Goal: Task Accomplishment & Management: Complete application form

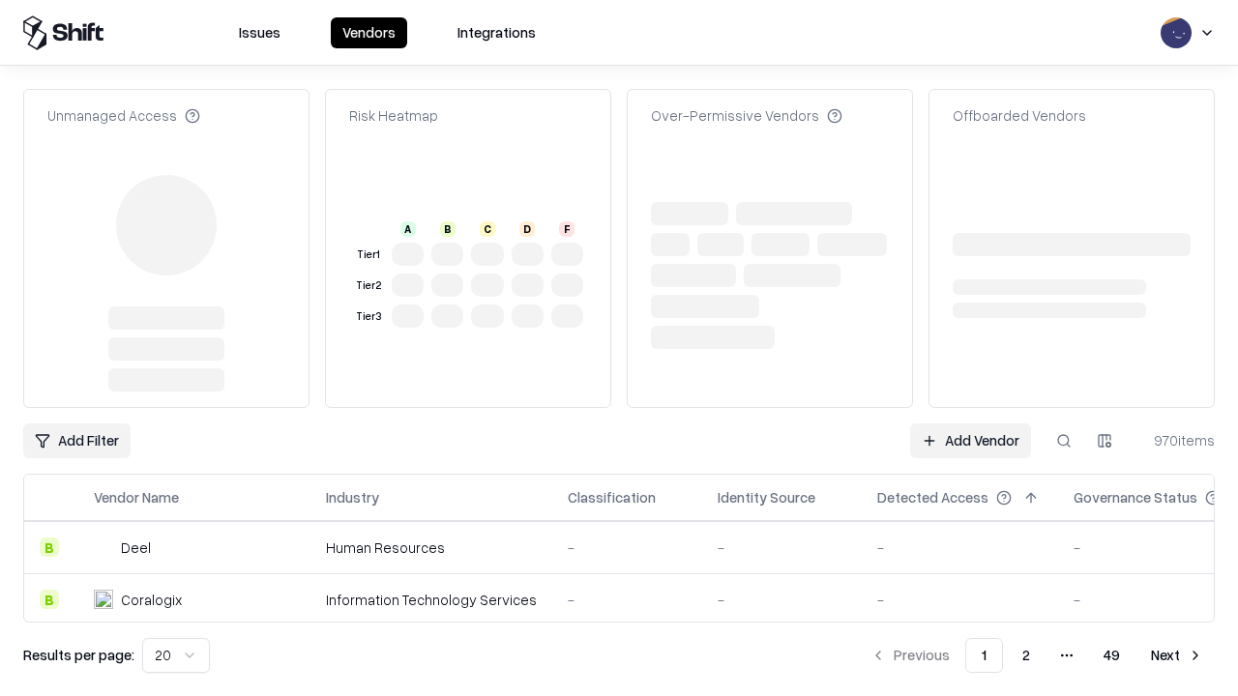
click at [970, 424] on link "Add Vendor" at bounding box center [970, 441] width 121 height 35
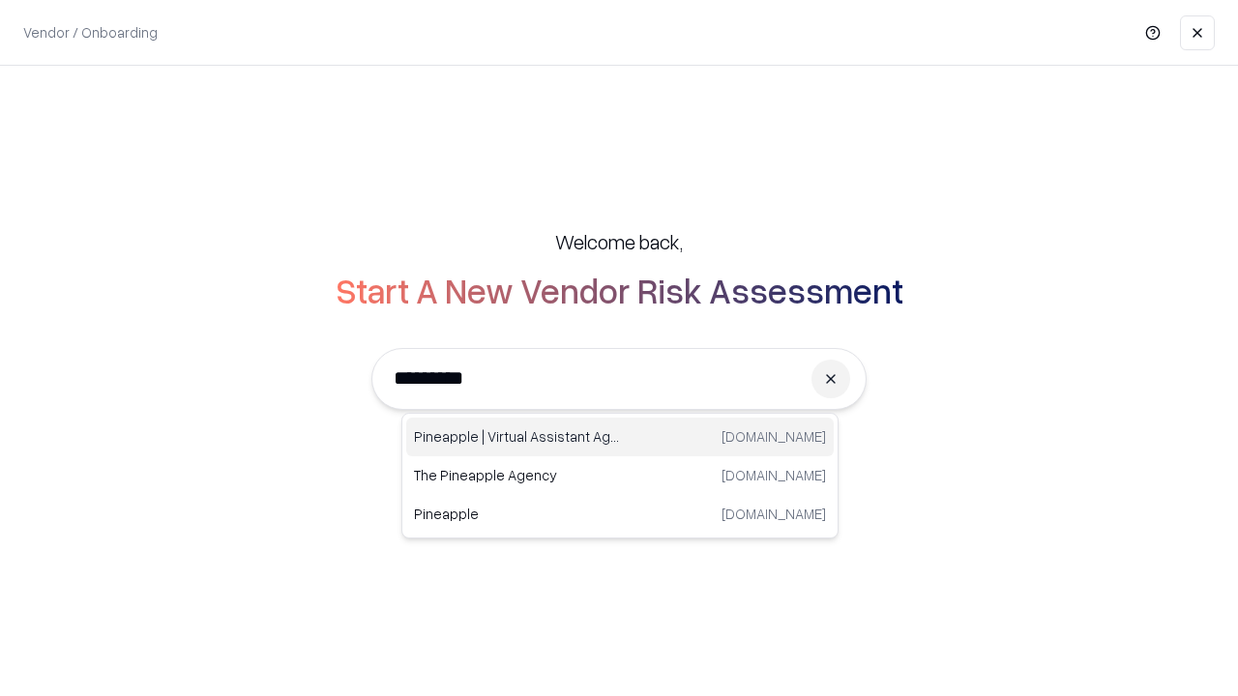
click at [620, 437] on div "Pineapple | Virtual Assistant Agency [DOMAIN_NAME]" at bounding box center [620, 437] width 428 height 39
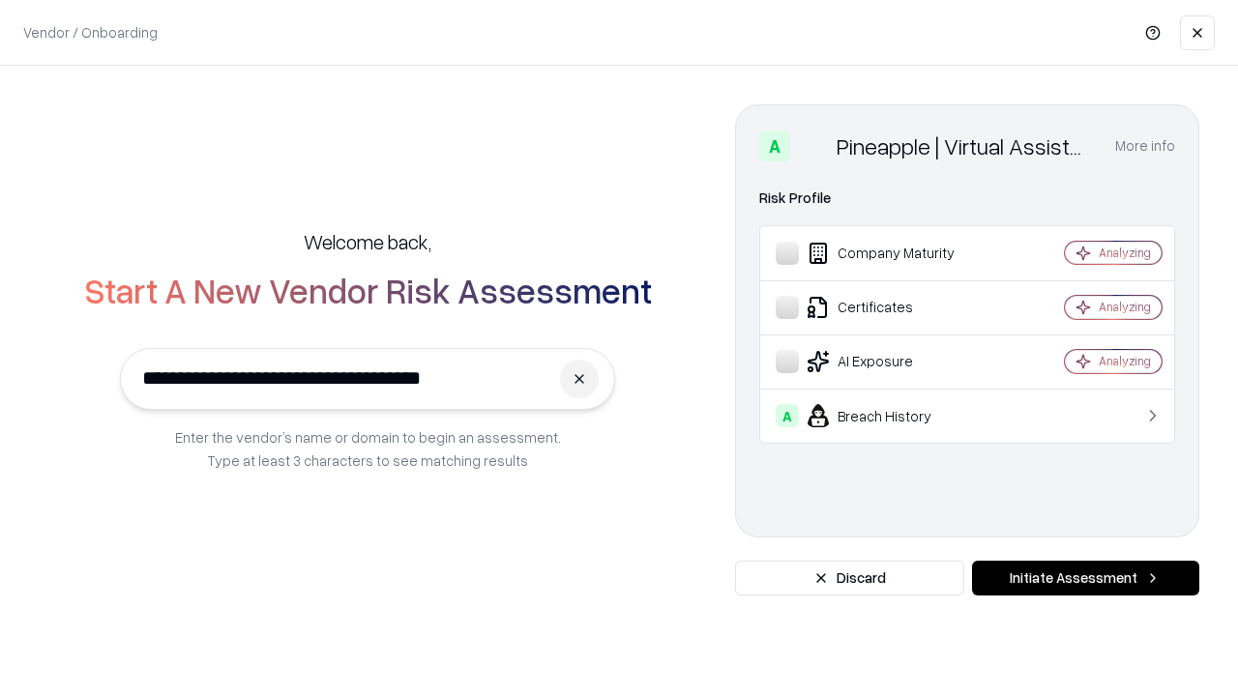
type input "**********"
click at [1085, 578] on button "Initiate Assessment" at bounding box center [1085, 578] width 227 height 35
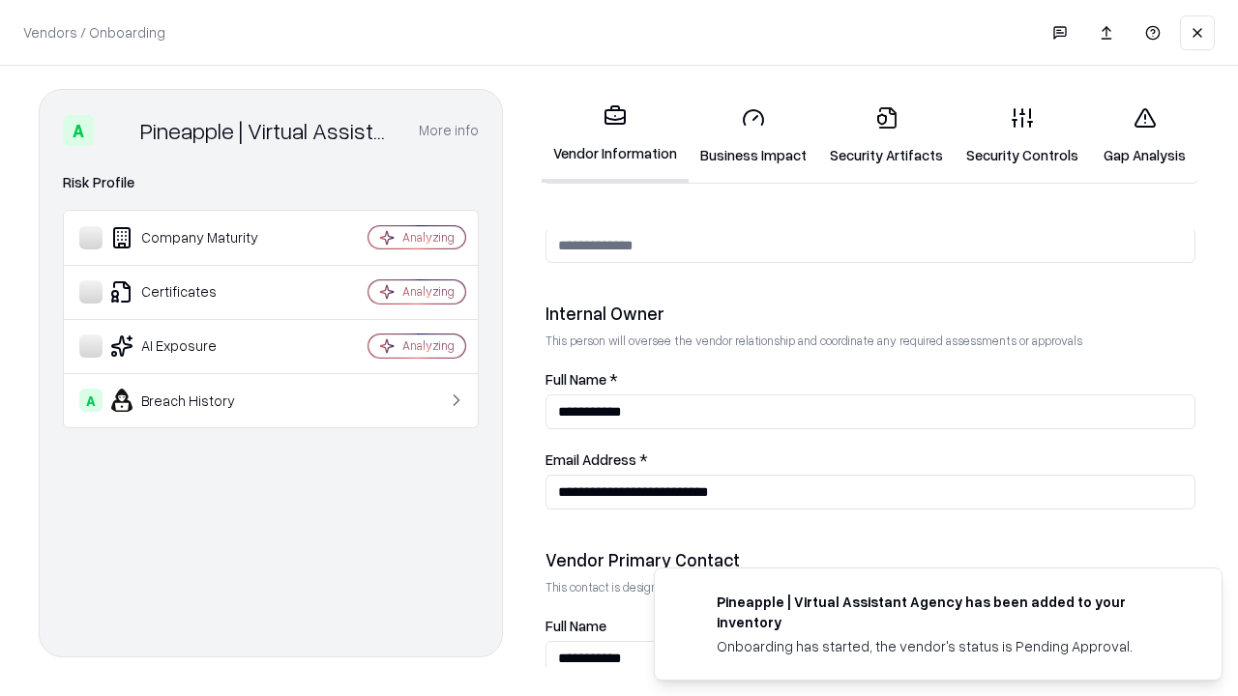
scroll to position [1002, 0]
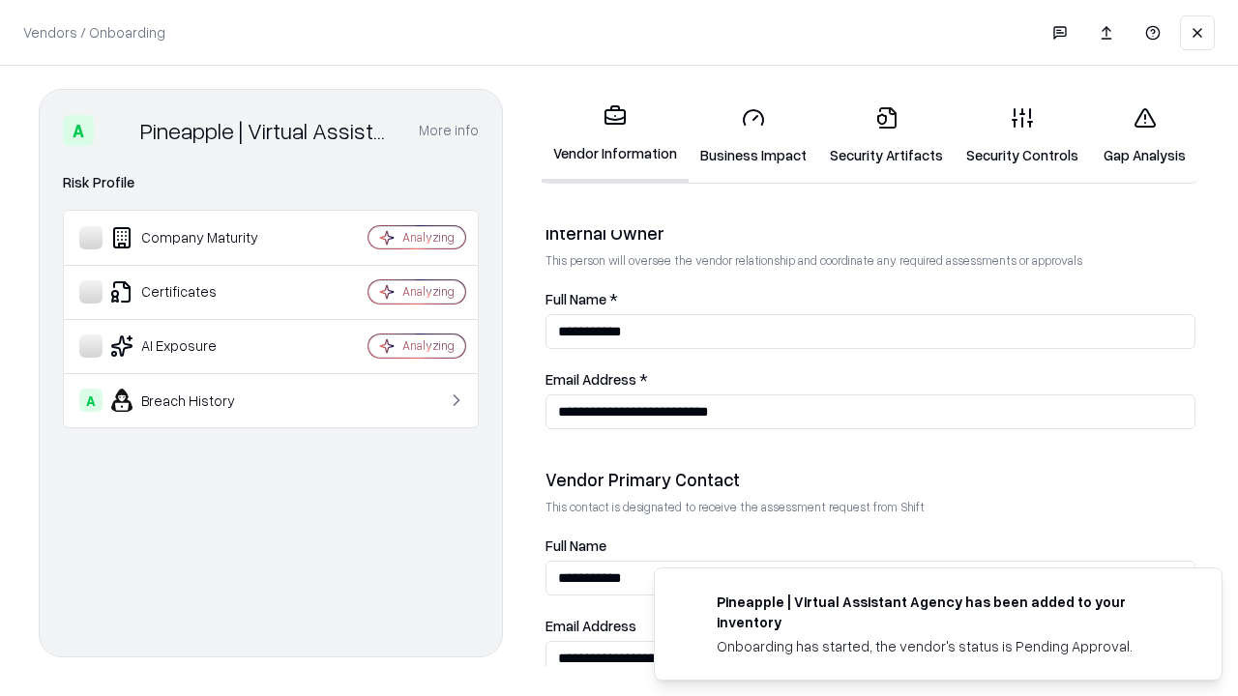
click at [753, 135] on link "Business Impact" at bounding box center [754, 136] width 130 height 90
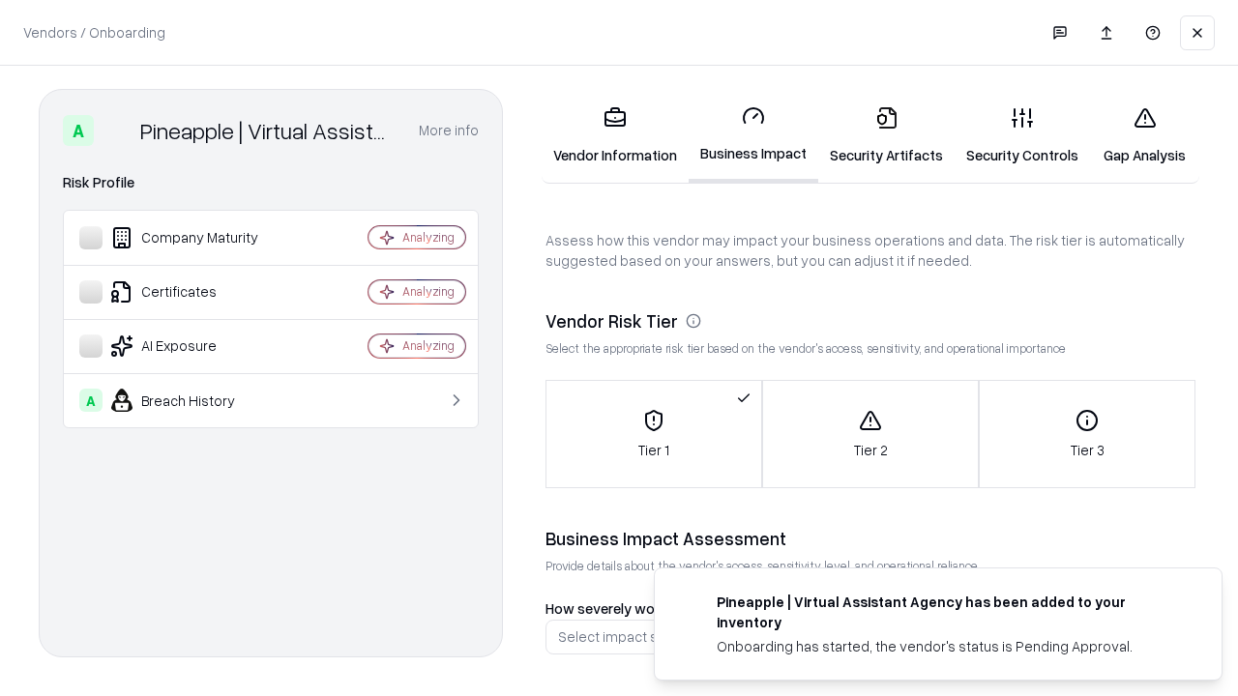
click at [886, 135] on link "Security Artifacts" at bounding box center [886, 136] width 136 height 90
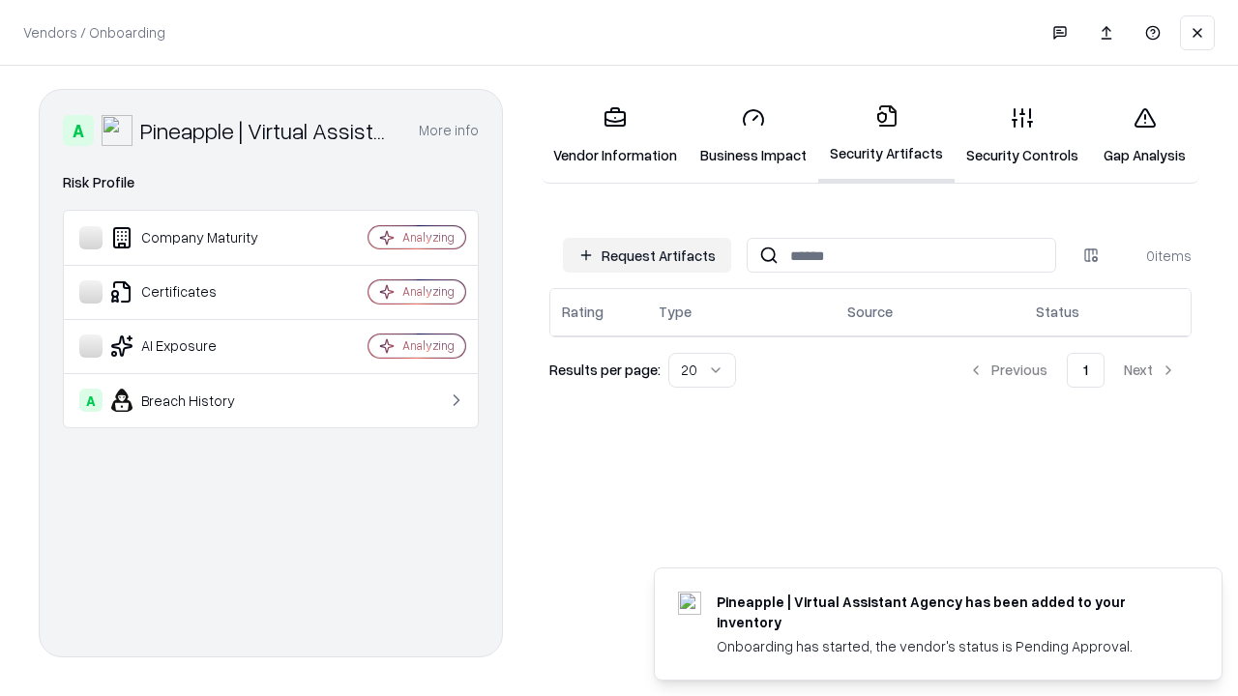
click at [647, 255] on button "Request Artifacts" at bounding box center [647, 255] width 168 height 35
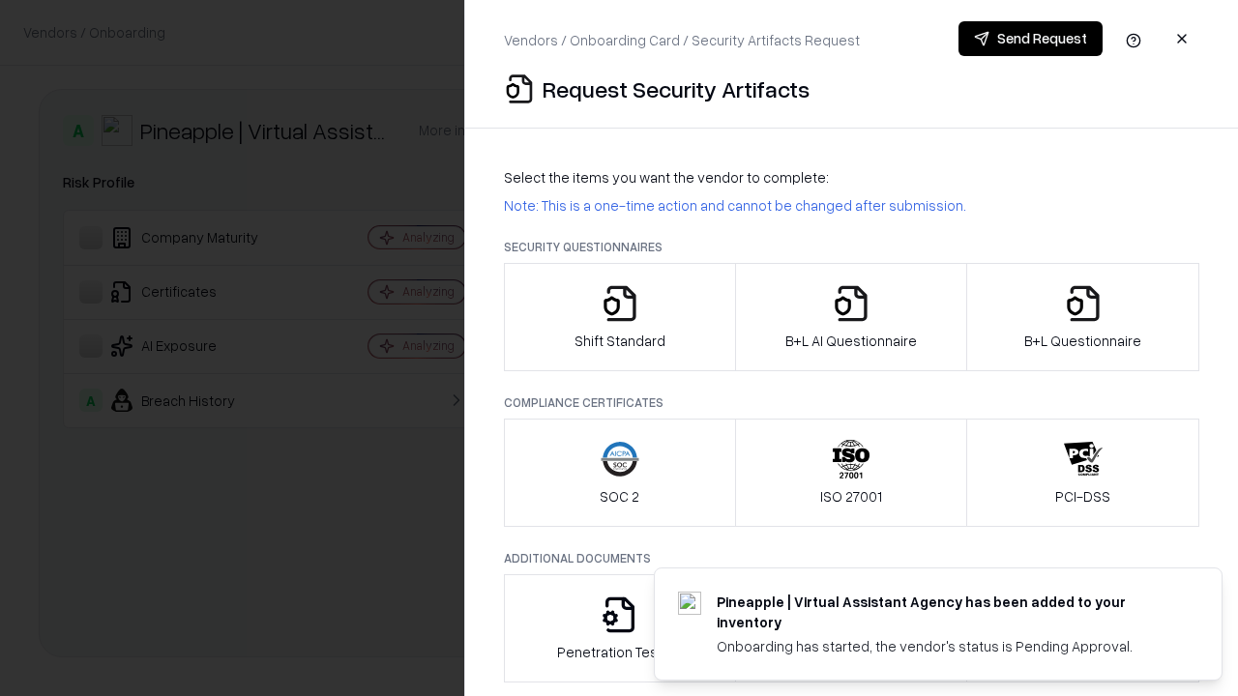
click at [619, 317] on icon "button" at bounding box center [620, 303] width 39 height 39
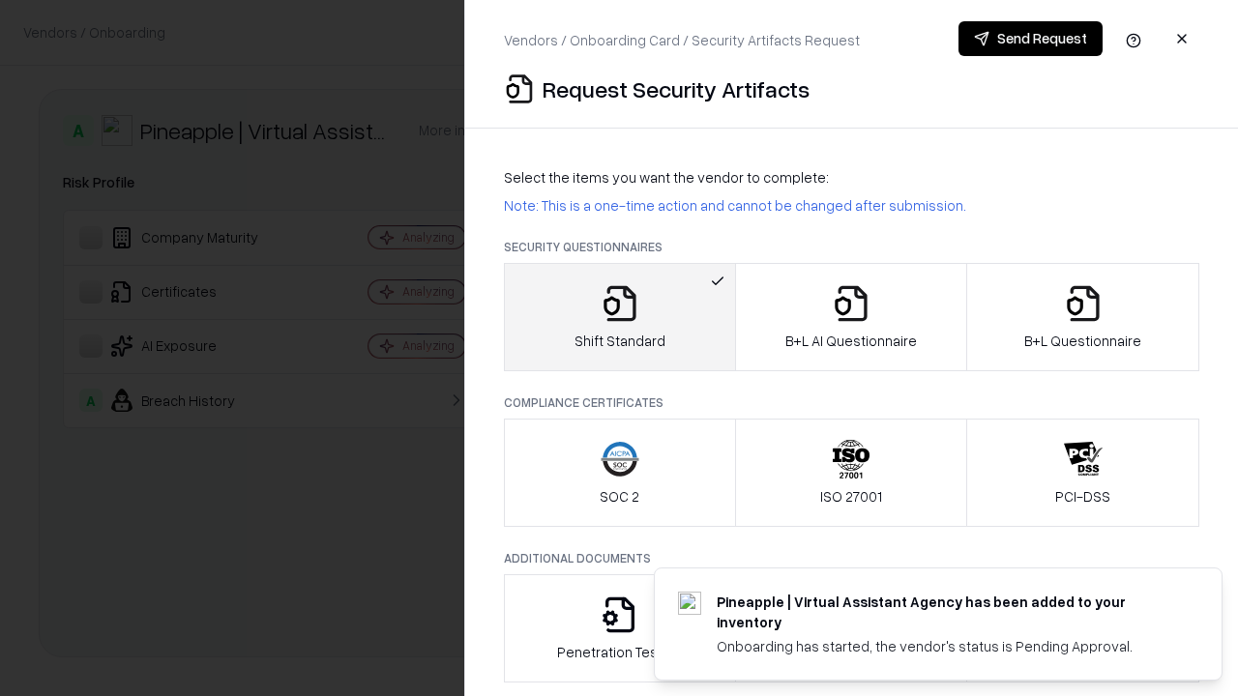
click at [1030, 39] on button "Send Request" at bounding box center [1031, 38] width 144 height 35
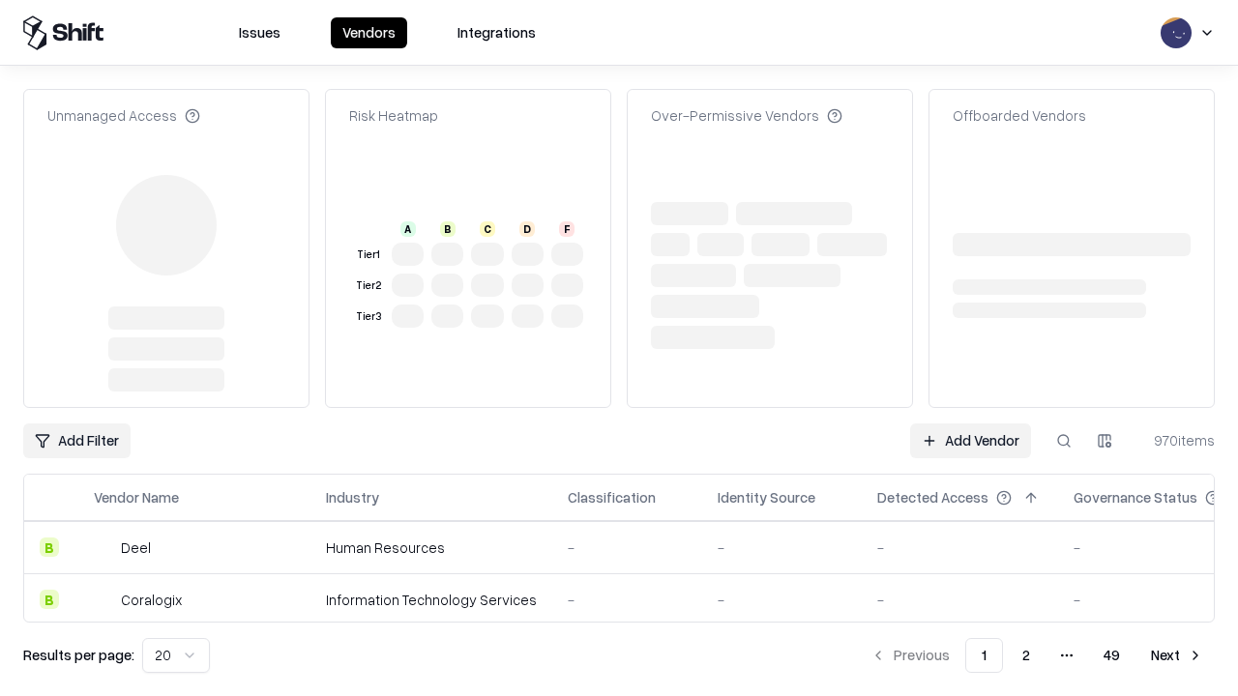
click at [970, 424] on link "Add Vendor" at bounding box center [970, 441] width 121 height 35
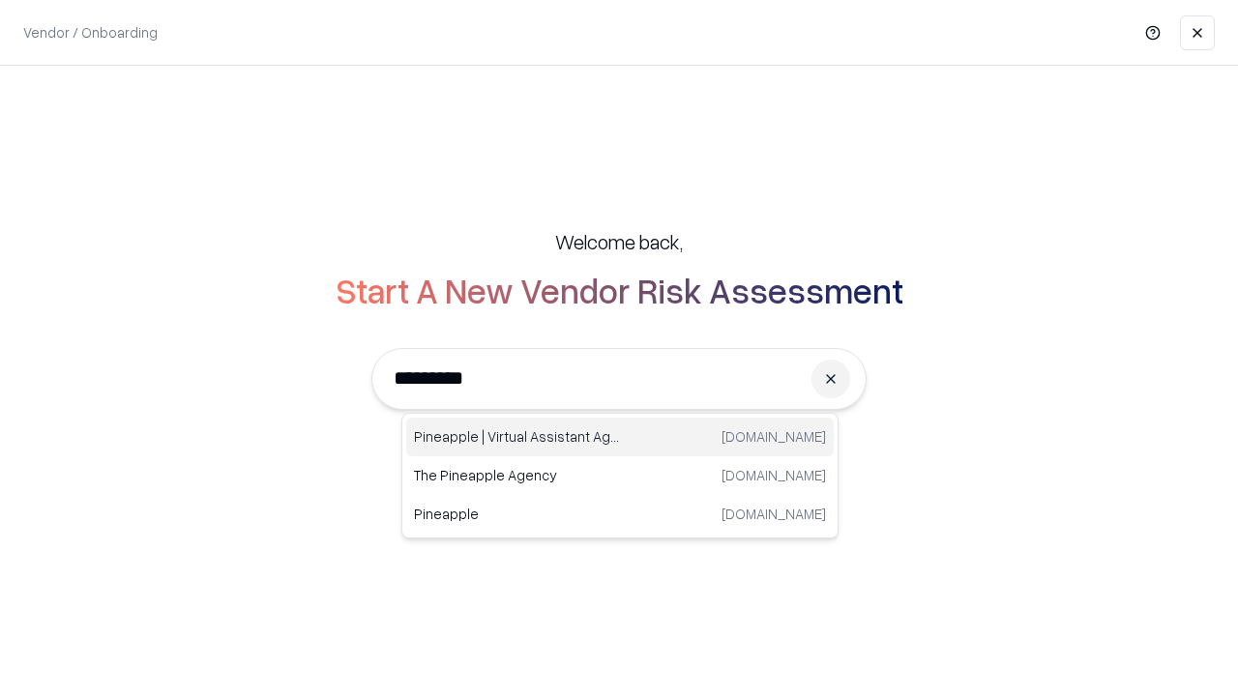
click at [620, 437] on div "Pineapple | Virtual Assistant Agency [DOMAIN_NAME]" at bounding box center [620, 437] width 428 height 39
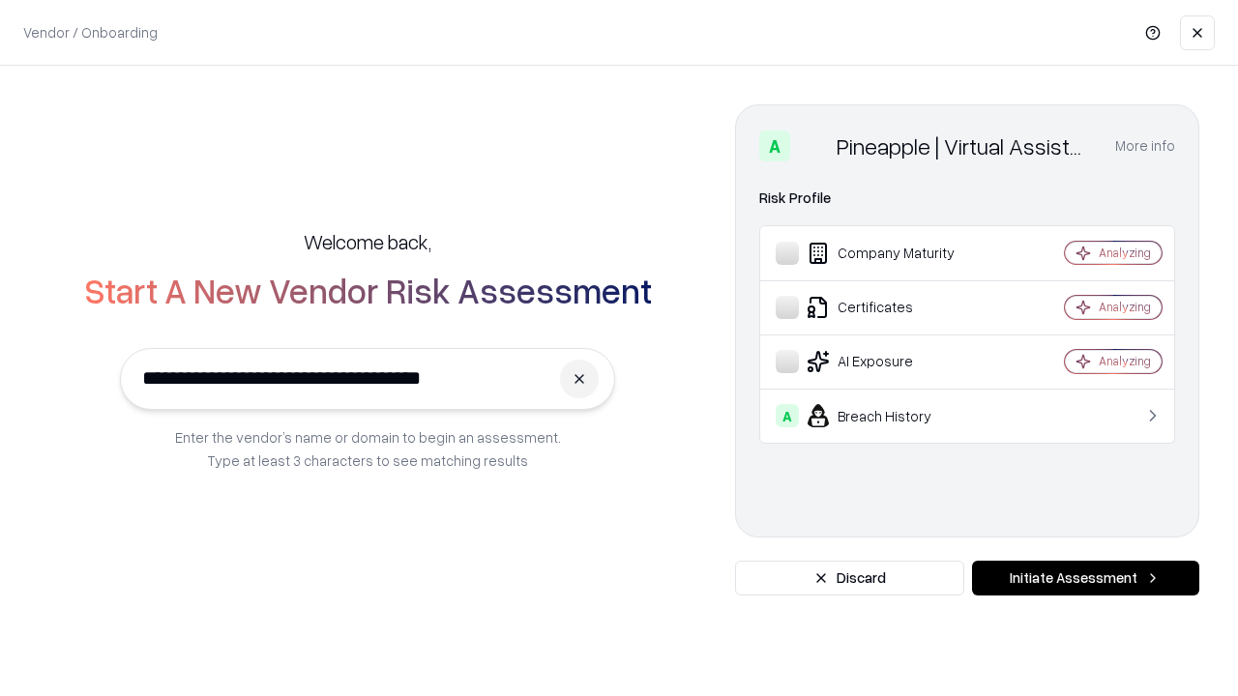
type input "**********"
click at [1085, 578] on button "Initiate Assessment" at bounding box center [1085, 578] width 227 height 35
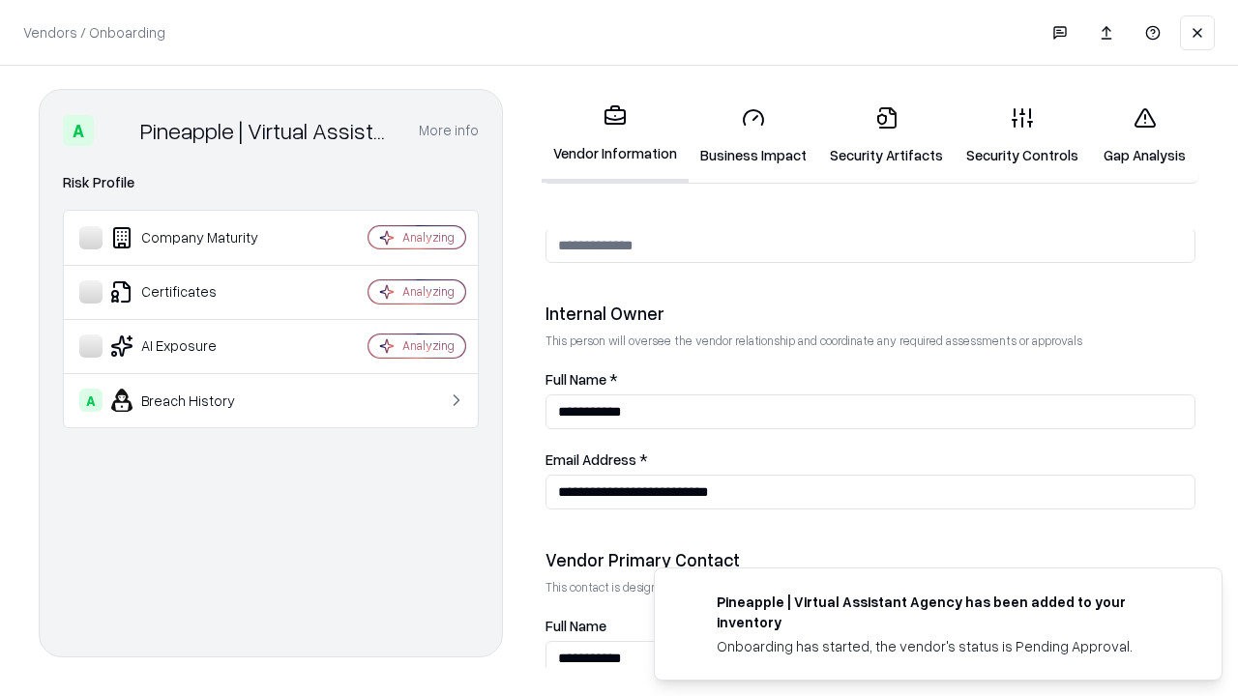
scroll to position [1002, 0]
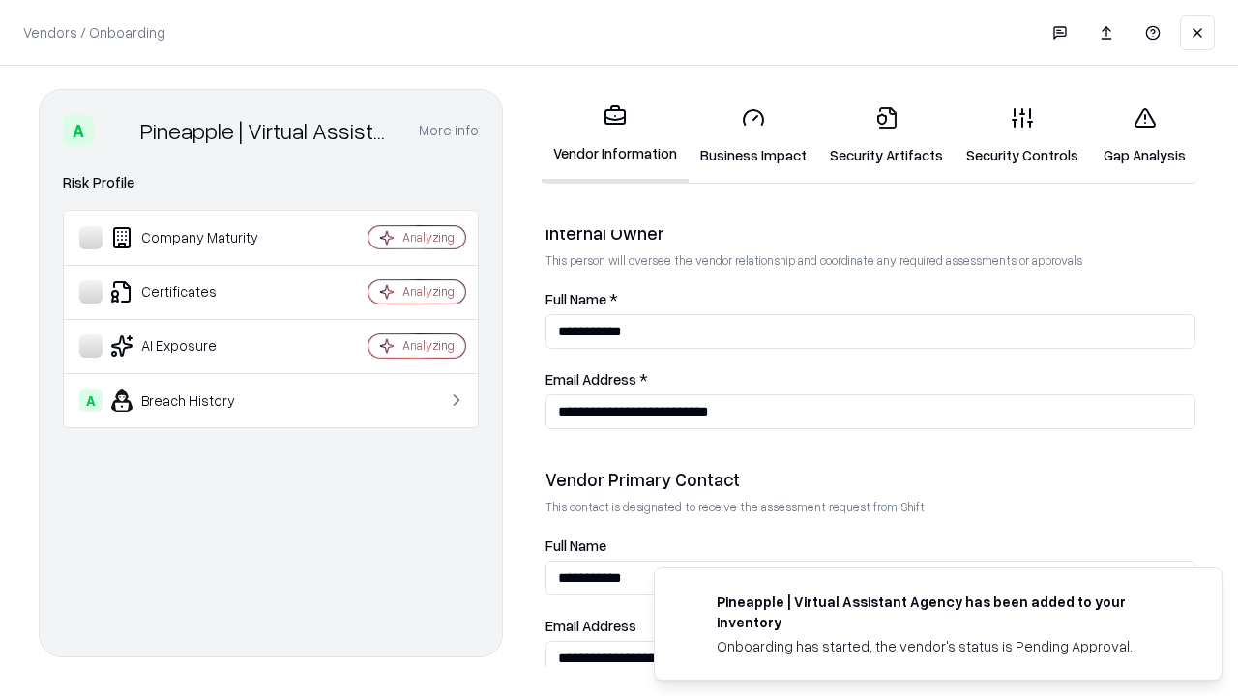
click at [1144, 135] on link "Gap Analysis" at bounding box center [1144, 136] width 109 height 90
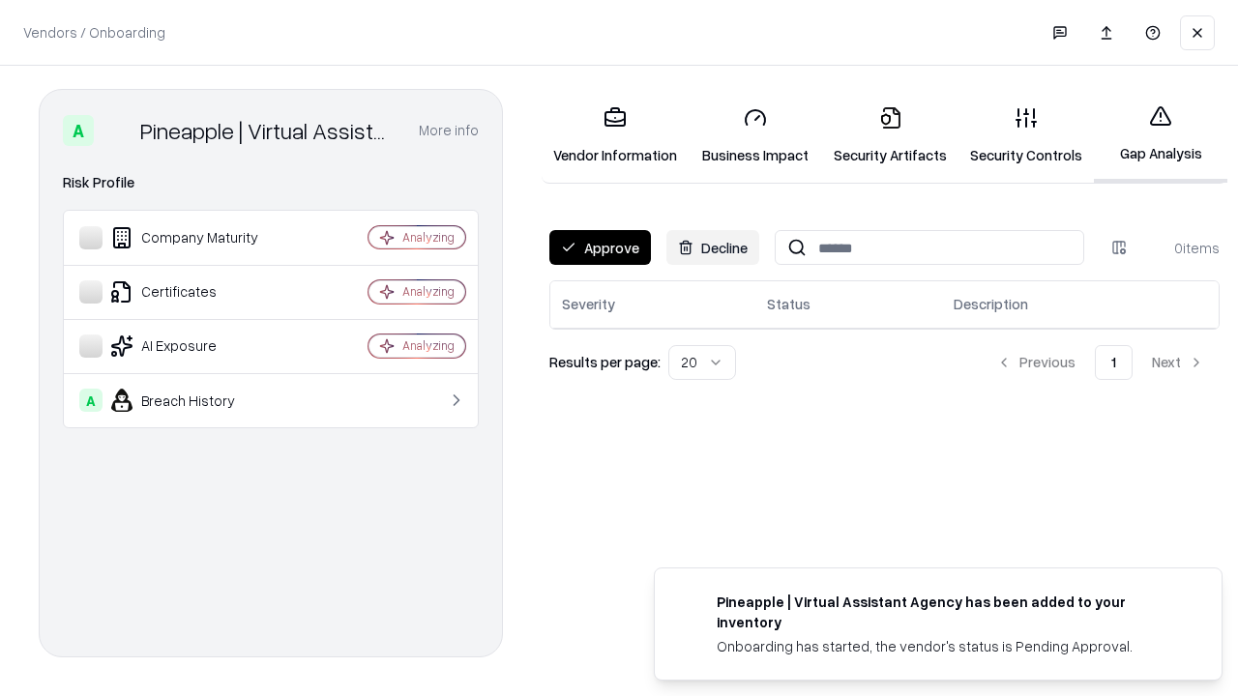
click at [600, 248] on button "Approve" at bounding box center [600, 247] width 102 height 35
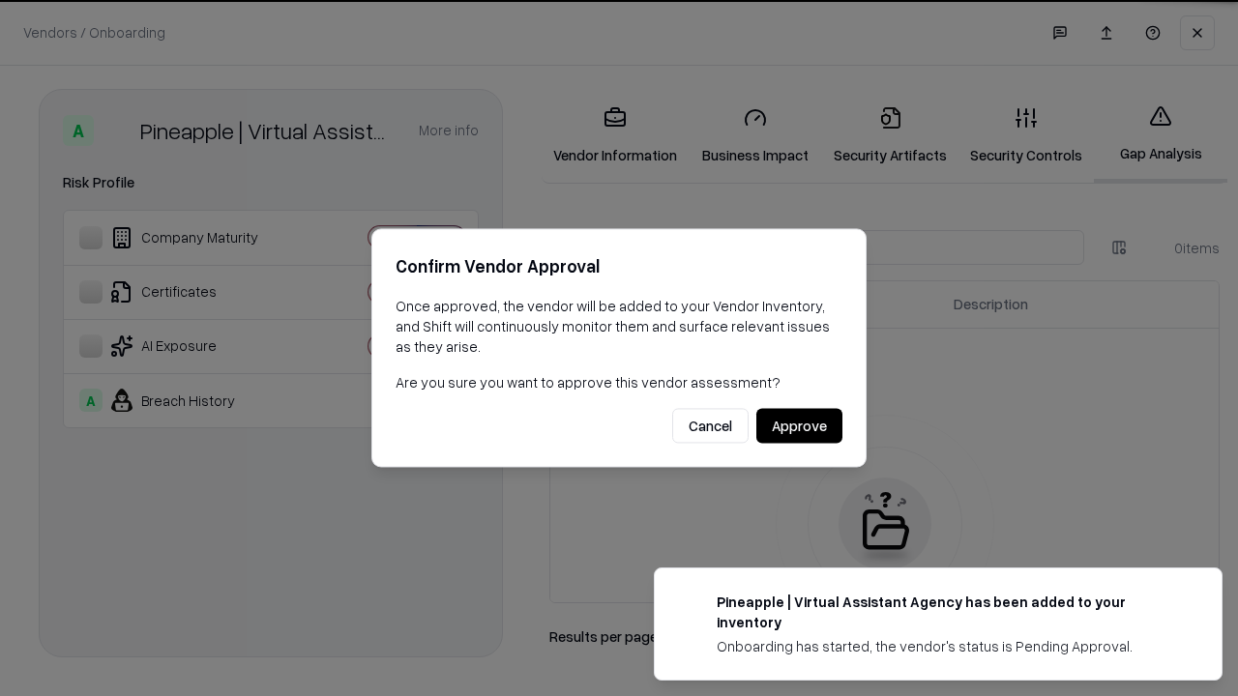
click at [799, 426] on button "Approve" at bounding box center [799, 426] width 86 height 35
